Goal: Download file/media

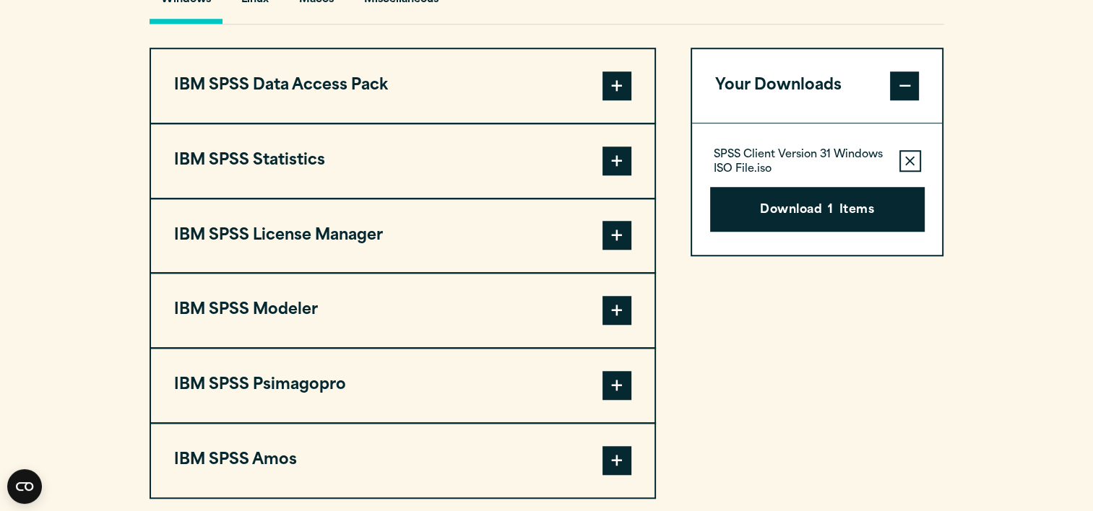
scroll to position [1126, 0]
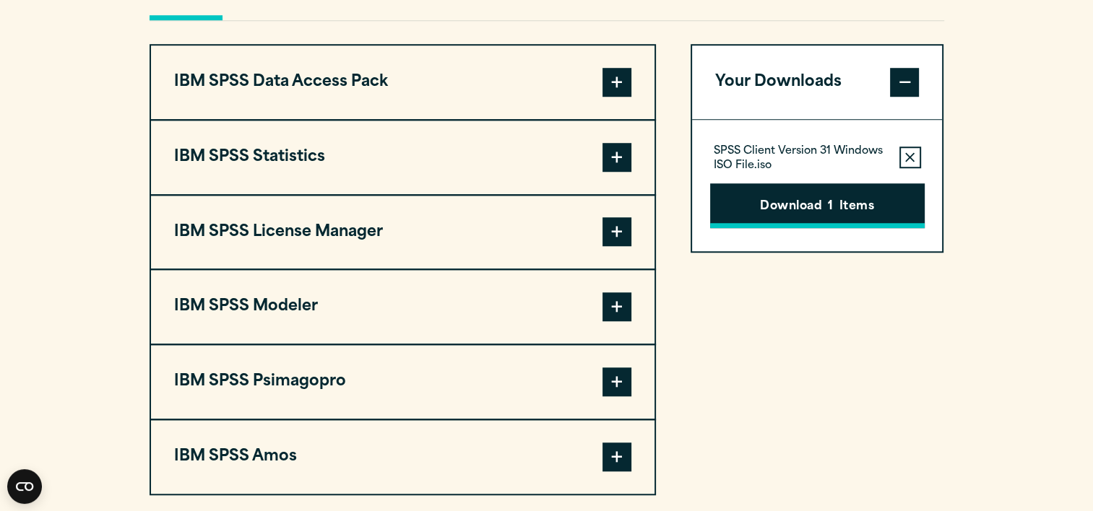
click at [814, 213] on button "Download 1 Items" at bounding box center [817, 205] width 214 height 45
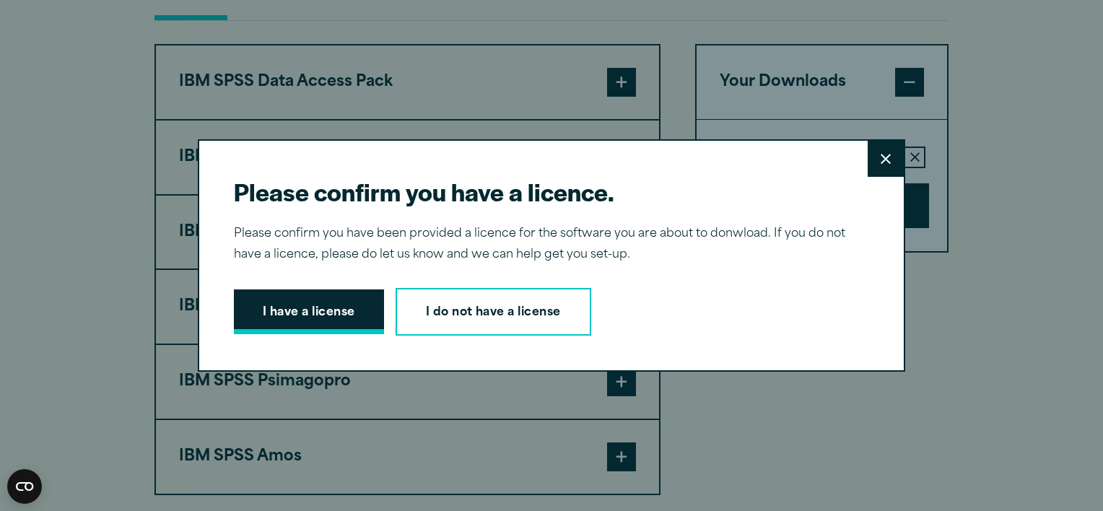
click at [298, 306] on button "I have a license" at bounding box center [309, 312] width 150 height 45
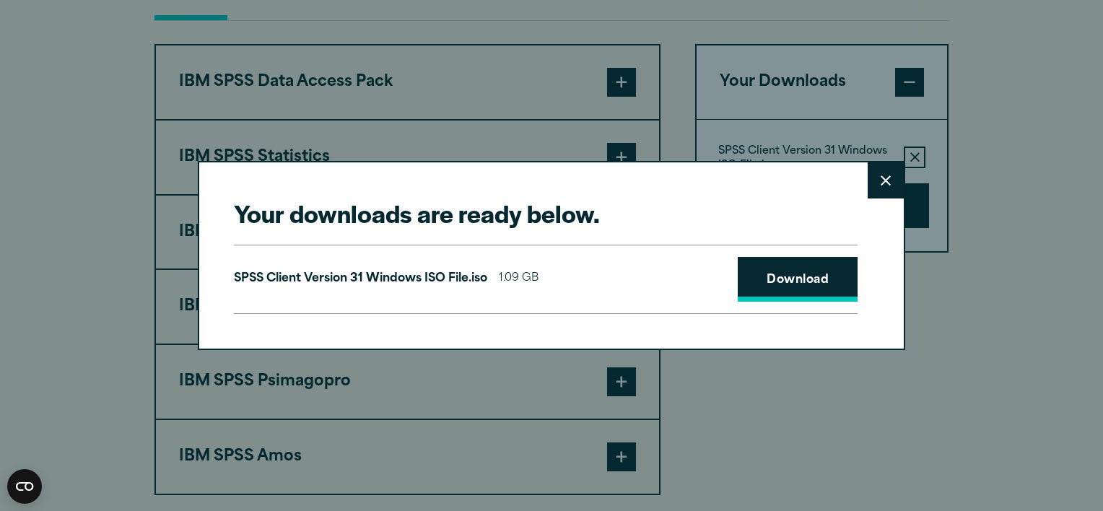
click at [789, 266] on link "Download" at bounding box center [798, 279] width 120 height 45
click at [882, 180] on icon at bounding box center [886, 180] width 10 height 10
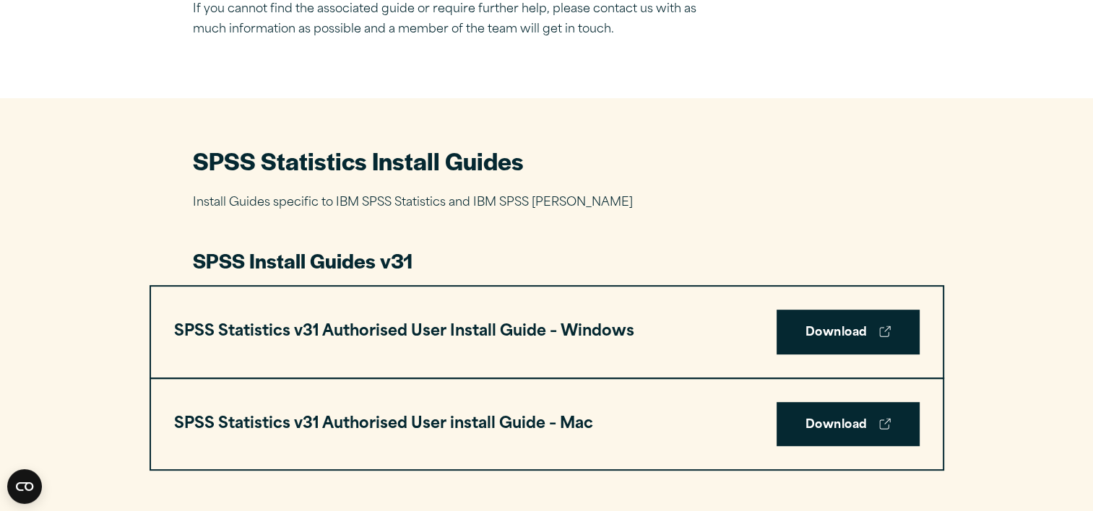
scroll to position [571, 0]
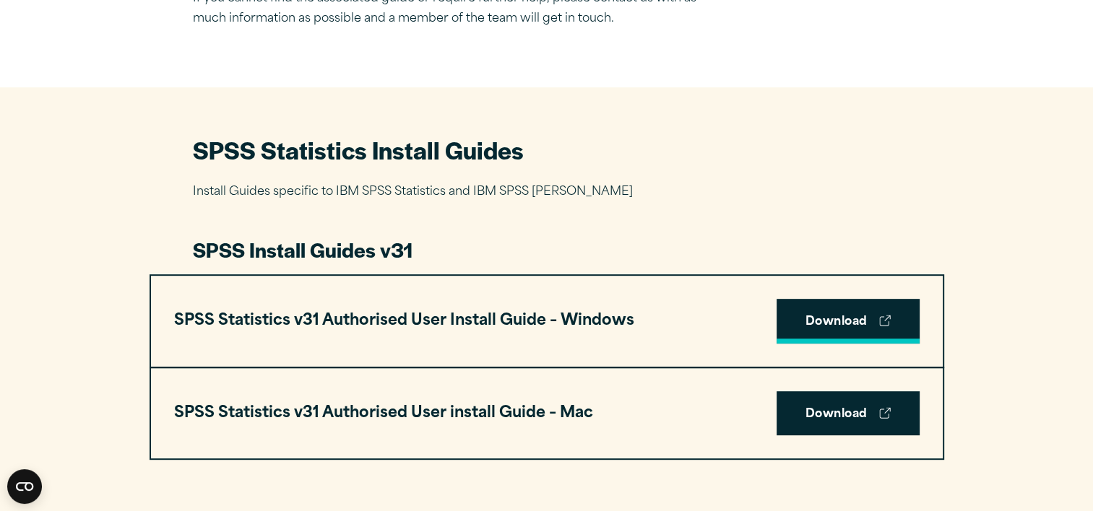
click at [820, 313] on link "Download" at bounding box center [847, 321] width 143 height 45
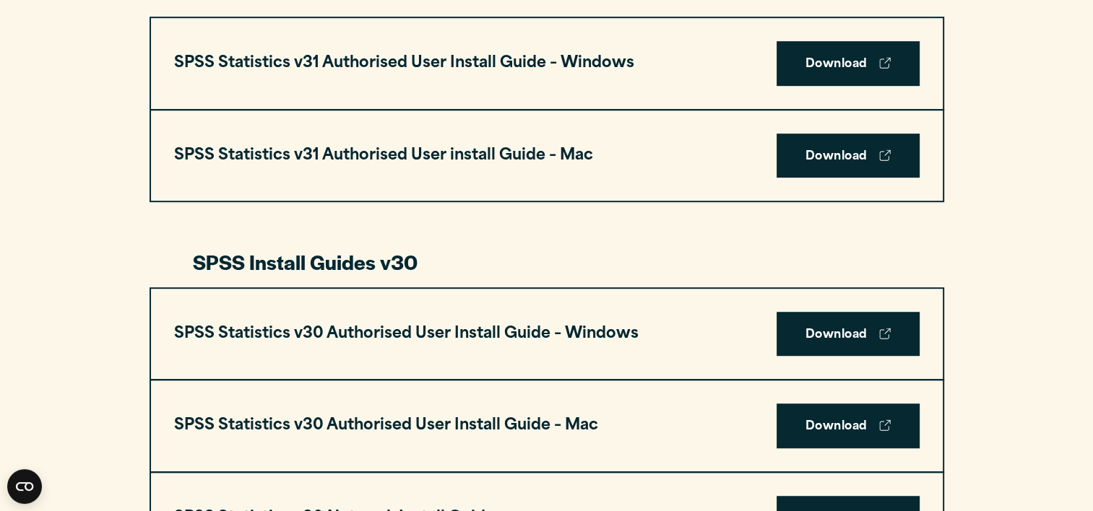
scroll to position [833, 0]
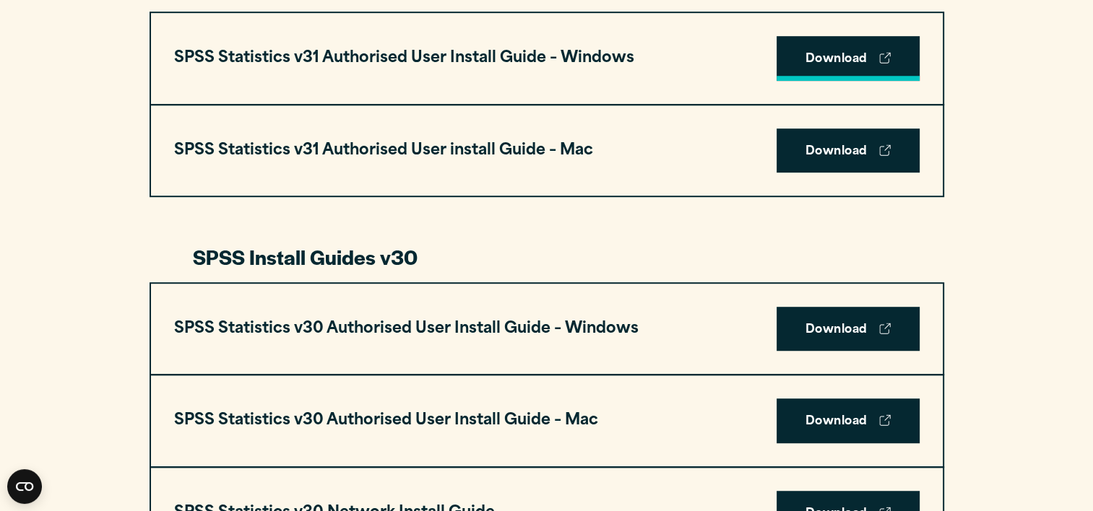
click at [862, 58] on link "Download" at bounding box center [847, 58] width 143 height 45
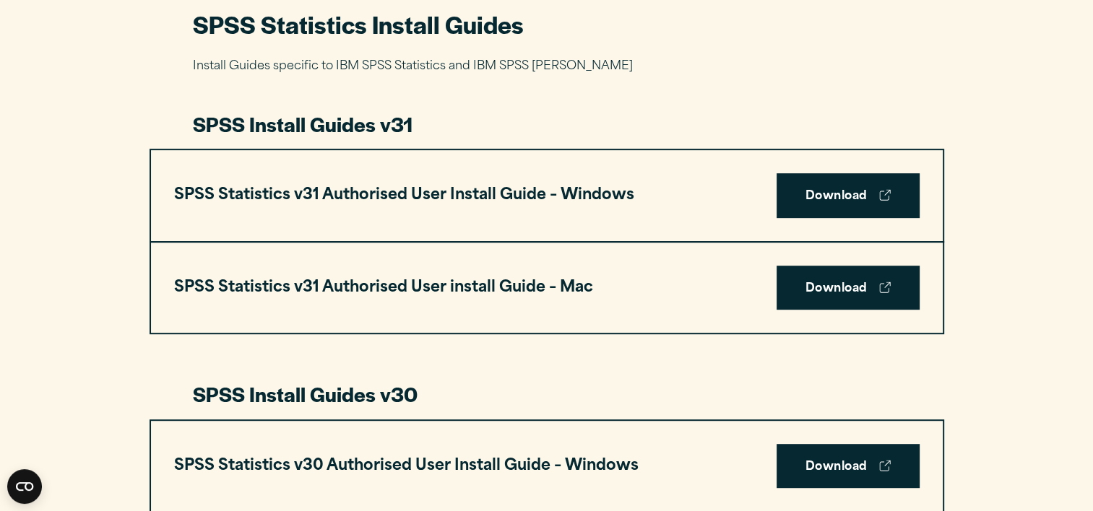
scroll to position [745, 0]
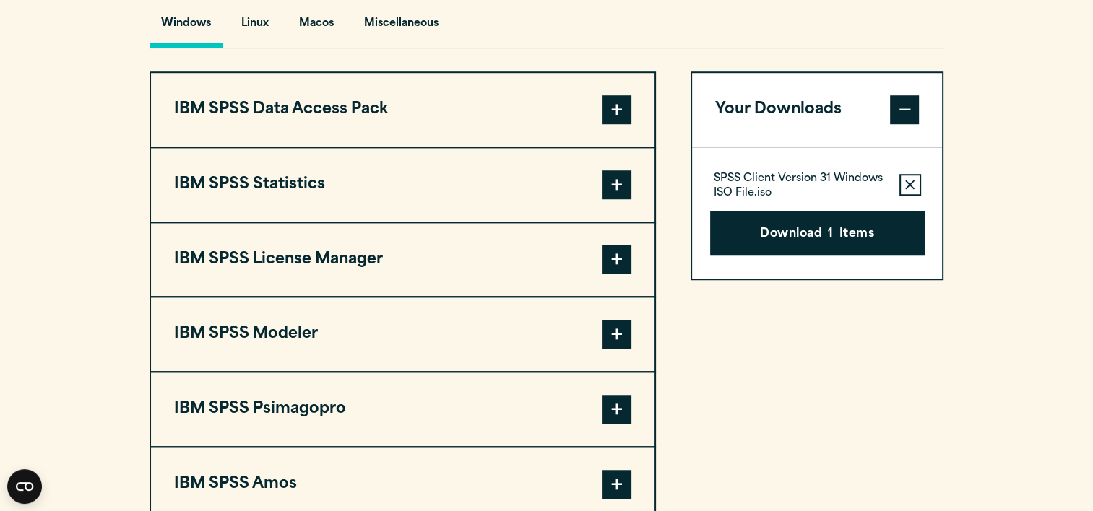
scroll to position [1115, 0]
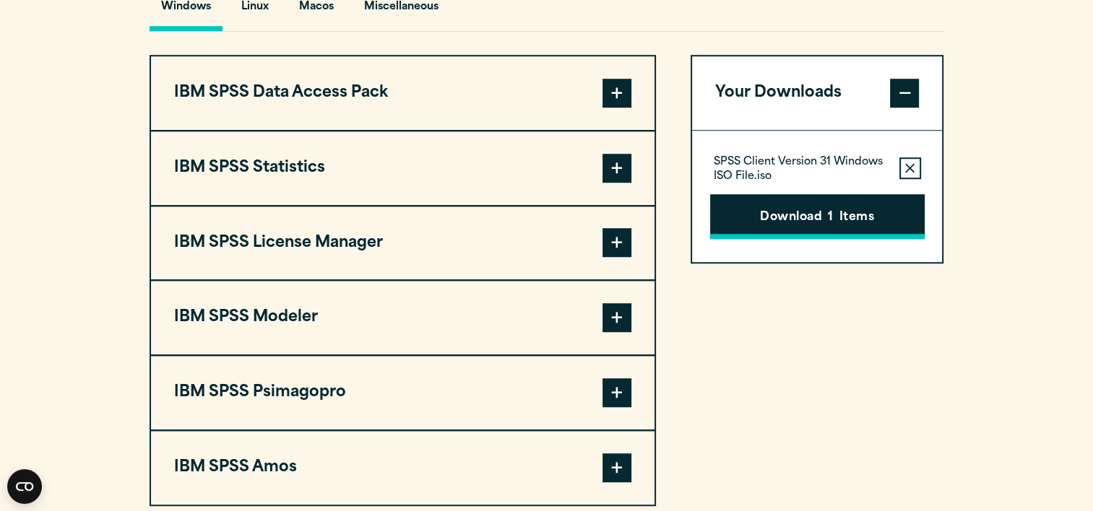
click at [803, 214] on button "Download 1 Items" at bounding box center [817, 216] width 214 height 45
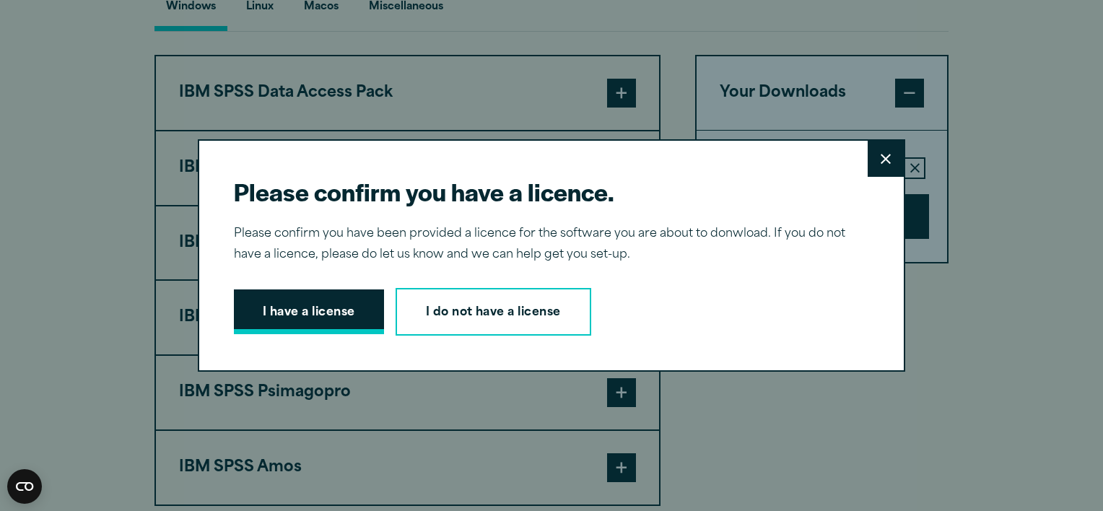
click at [297, 309] on button "I have a license" at bounding box center [309, 312] width 150 height 45
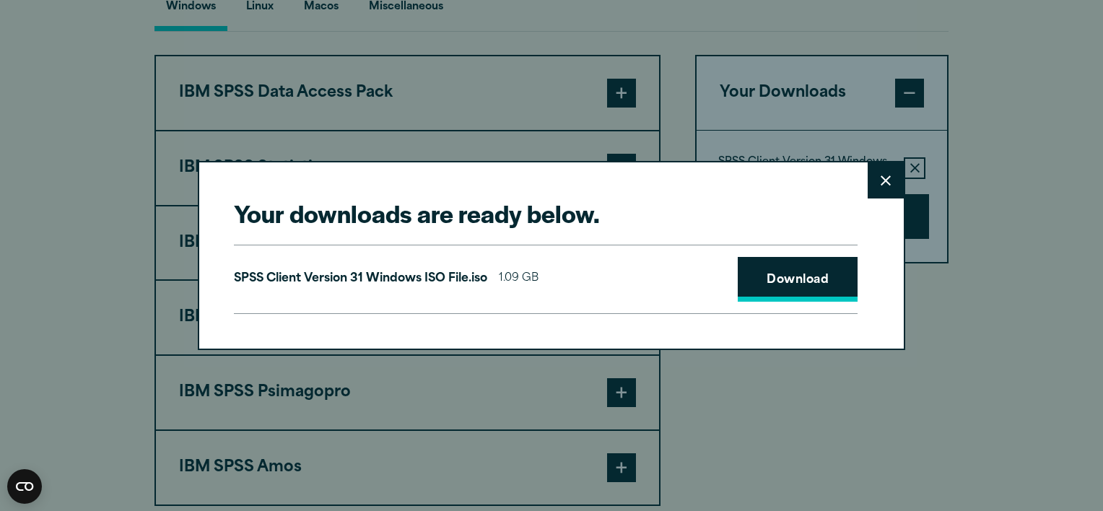
click at [821, 284] on link "Download" at bounding box center [798, 279] width 120 height 45
click at [890, 179] on button "Close" at bounding box center [886, 180] width 36 height 36
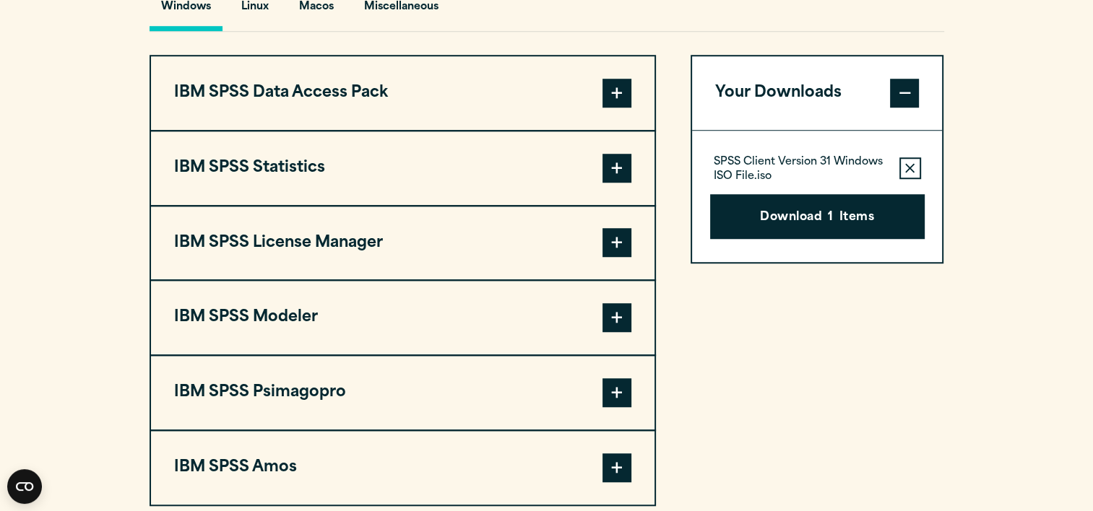
click at [905, 168] on icon "button" at bounding box center [909, 168] width 9 height 10
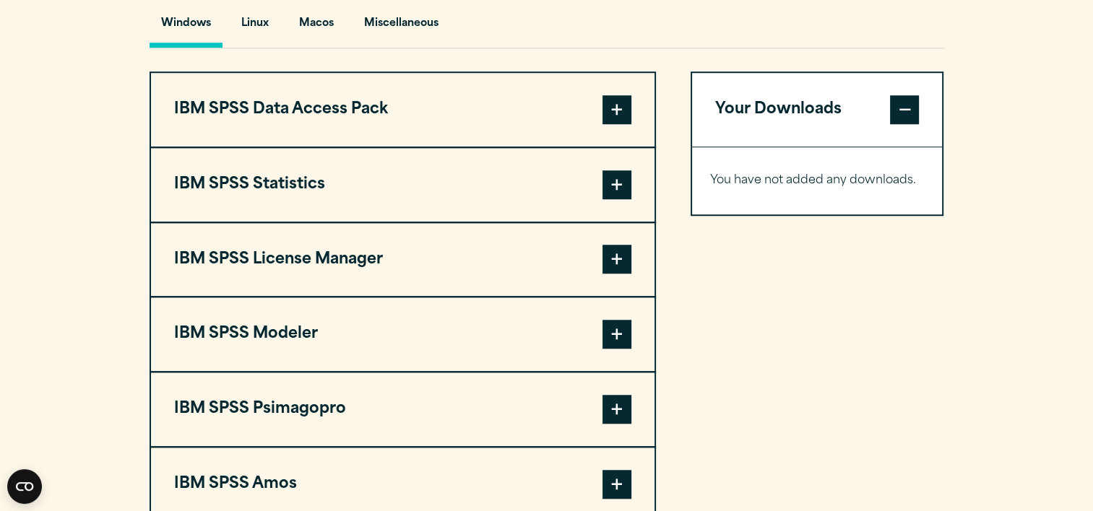
scroll to position [1095, 0]
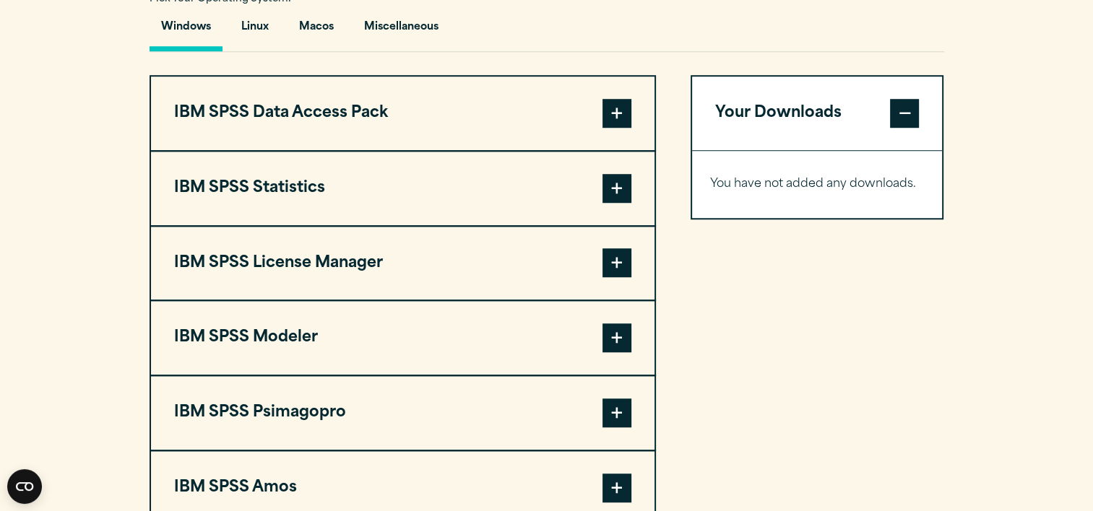
click at [624, 179] on span at bounding box center [616, 188] width 29 height 29
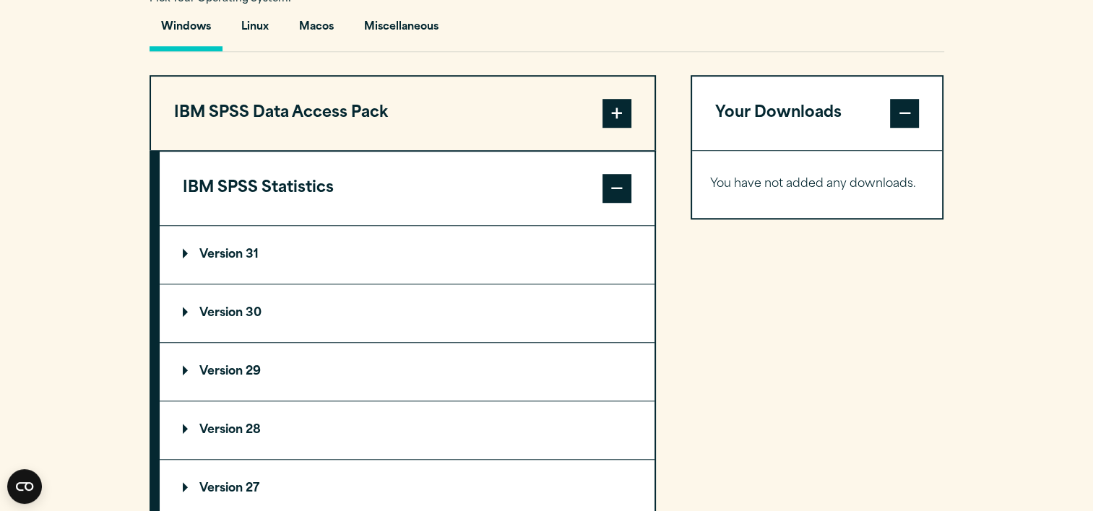
click at [213, 244] on summary "Version 31" at bounding box center [407, 255] width 495 height 58
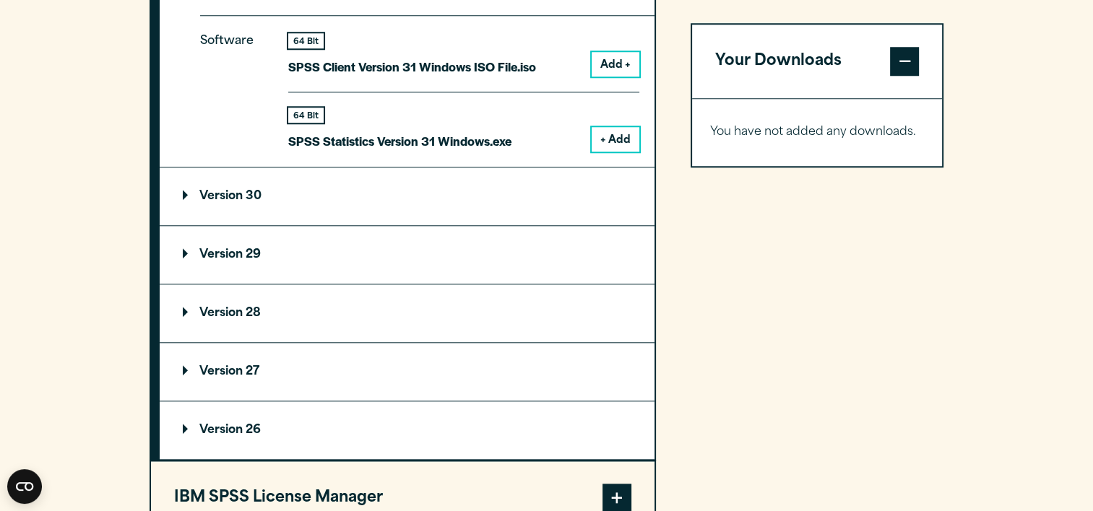
scroll to position [1356, 0]
